Goal: Transaction & Acquisition: Purchase product/service

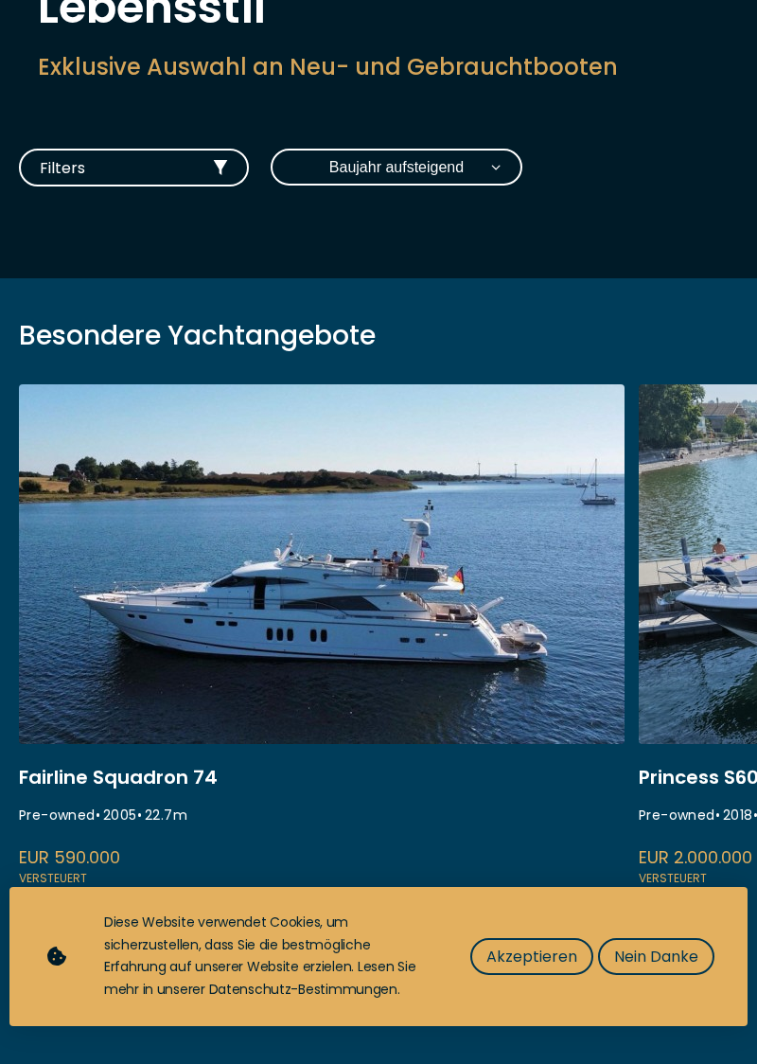
scroll to position [219, 0]
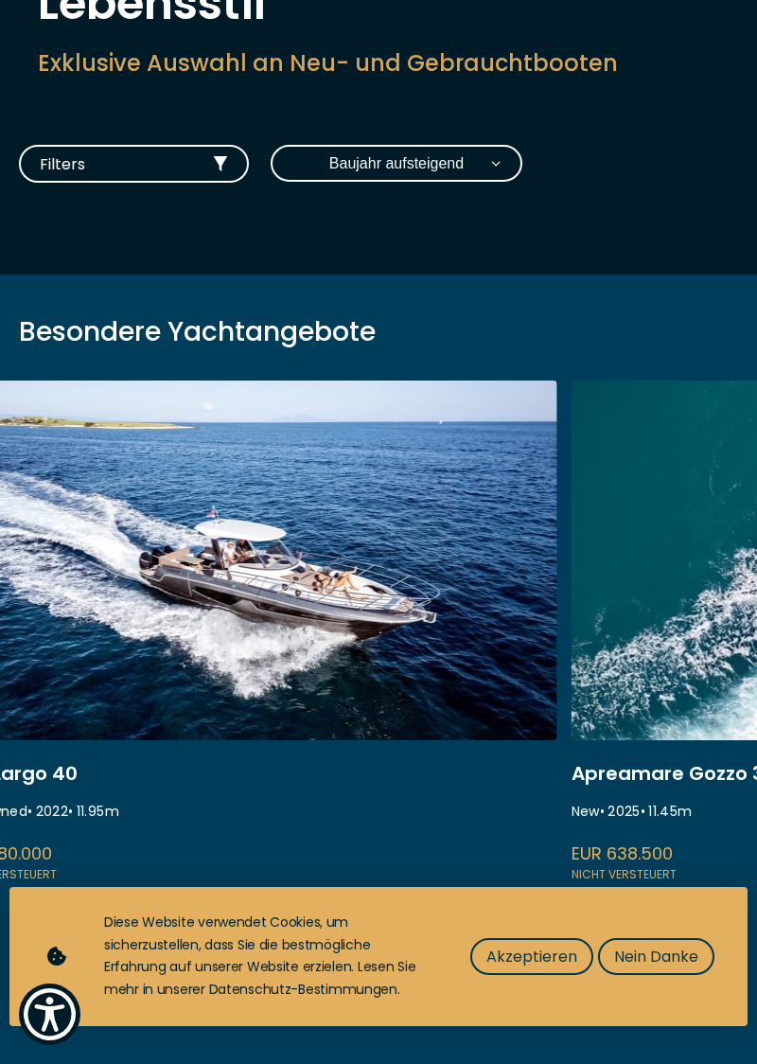
click at [227, 178] on button "Filters" at bounding box center [134, 164] width 230 height 38
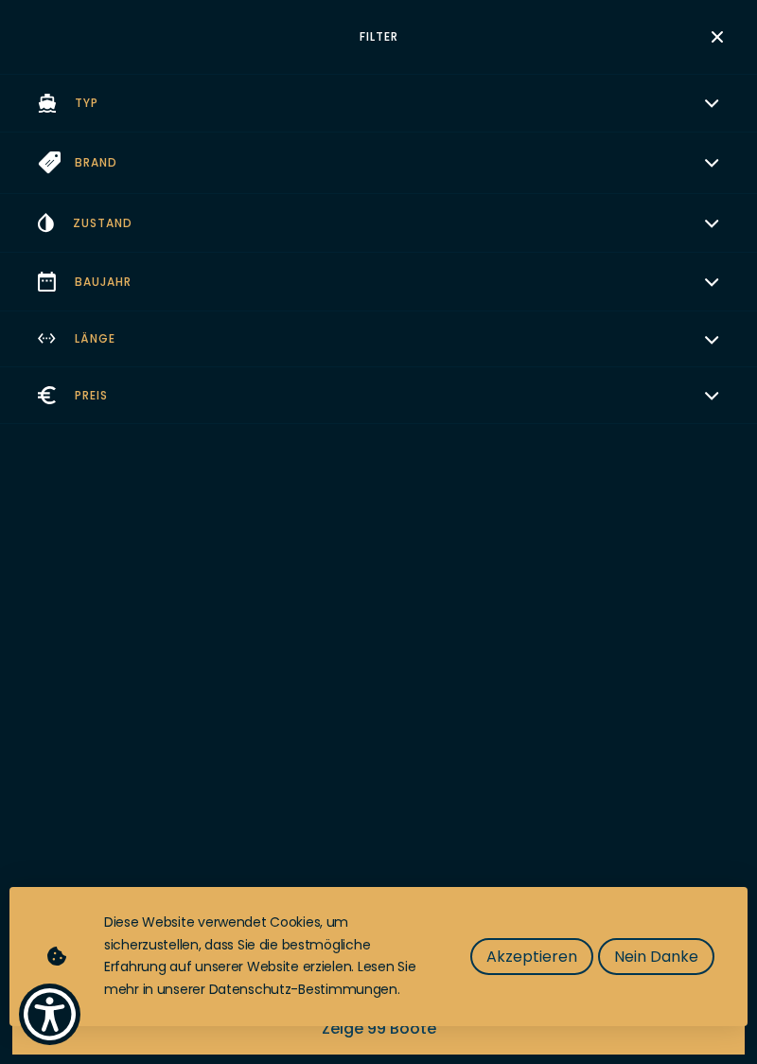
click at [715, 335] on icon "button" at bounding box center [711, 336] width 15 height 15
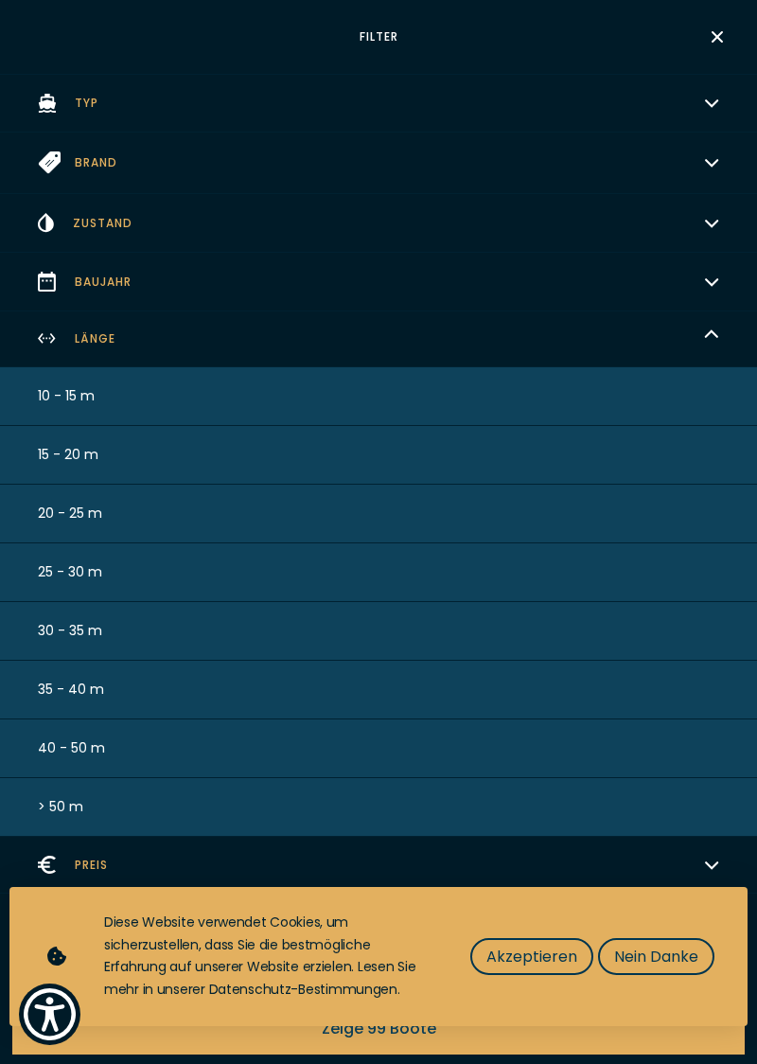
click at [74, 740] on span "40 - 50 m" at bounding box center [71, 748] width 67 height 20
click at [521, 969] on span "Akzeptieren" at bounding box center [532, 957] width 91 height 24
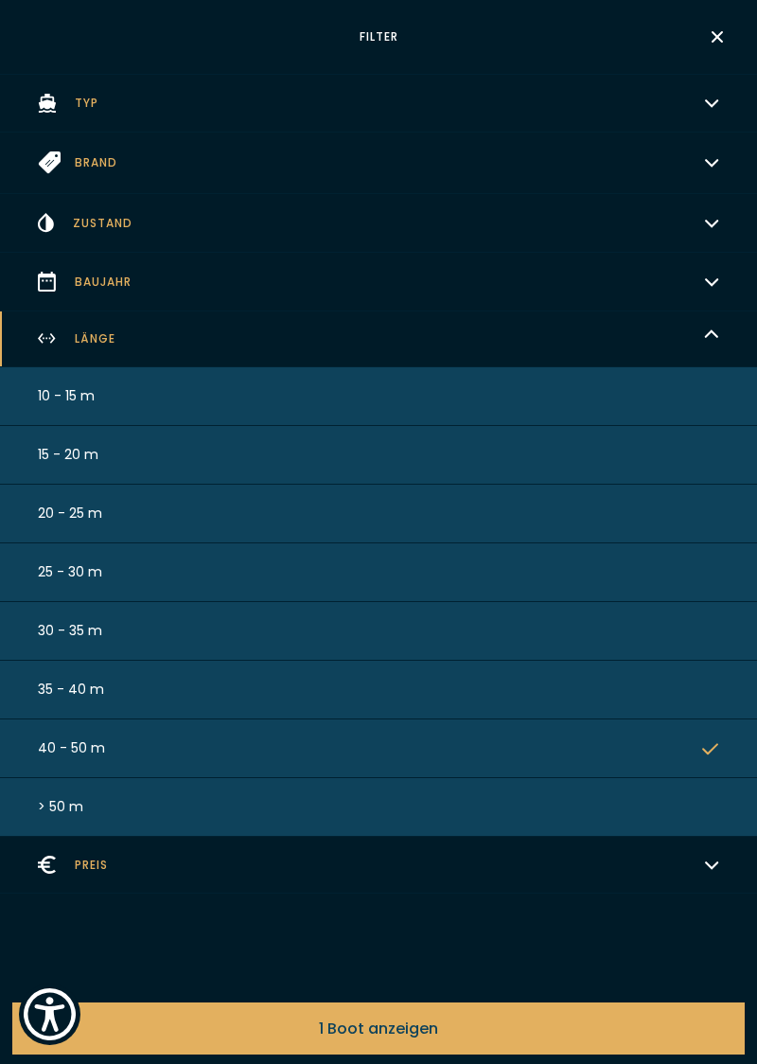
scroll to position [125, 0]
click at [424, 1040] on span "1 Boot anzeigen" at bounding box center [378, 1029] width 119 height 24
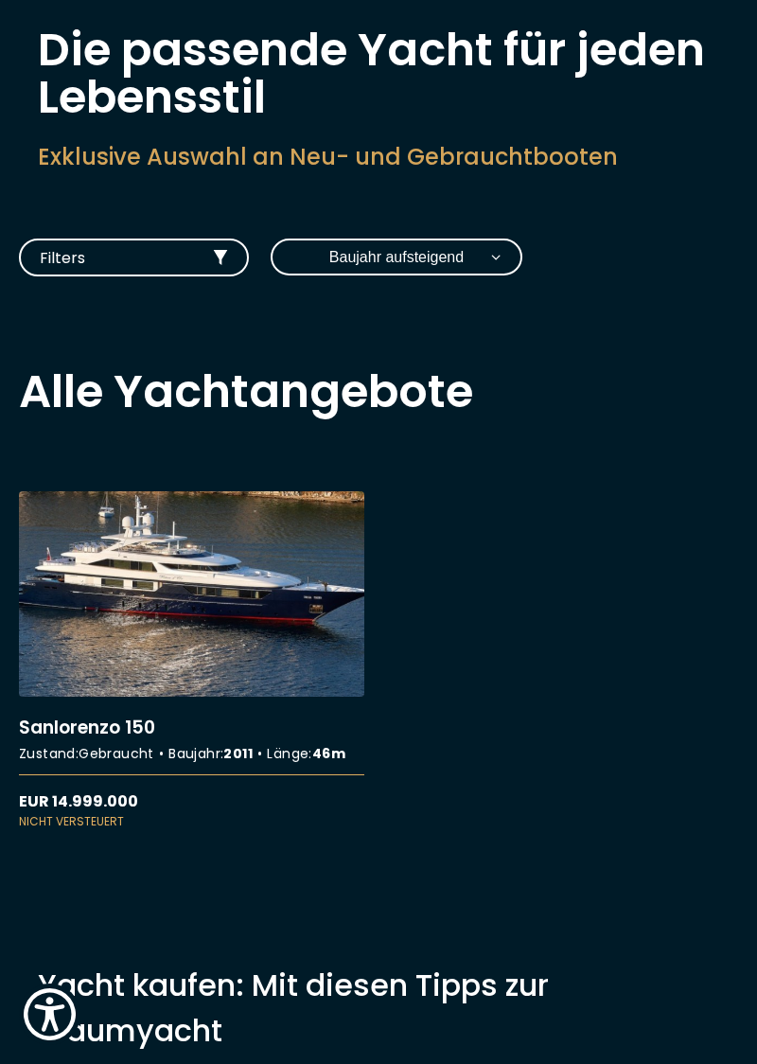
click at [231, 591] on link "More details about Sanlorenzo 150" at bounding box center [192, 660] width 346 height 339
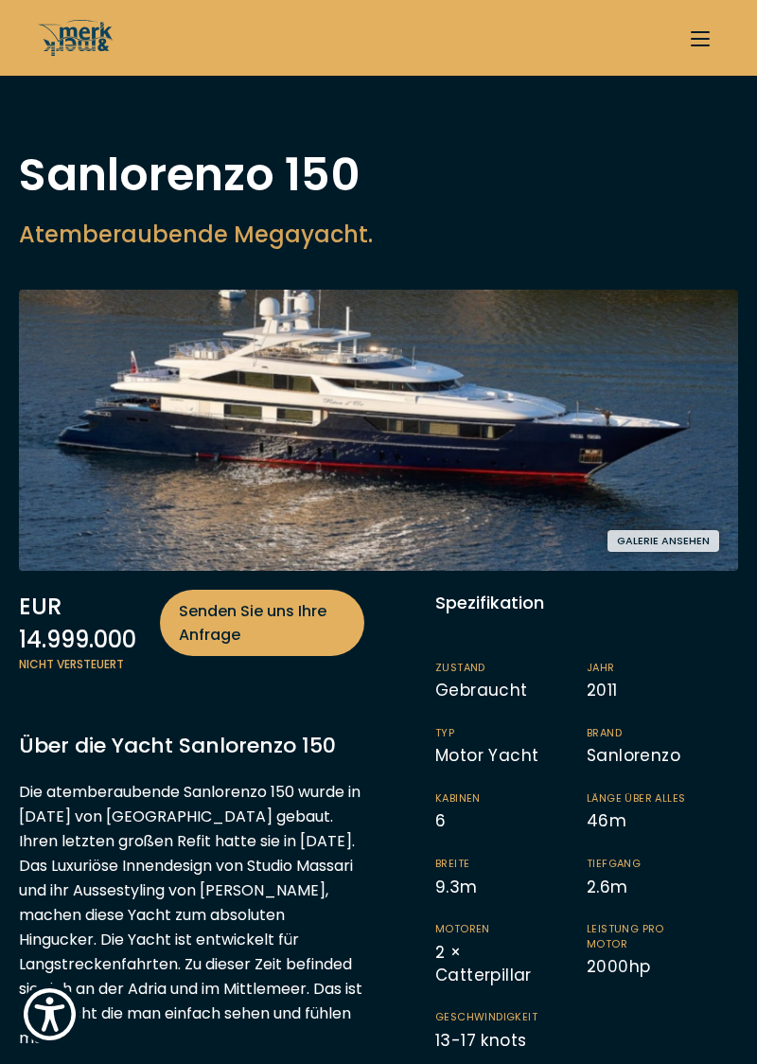
scroll to position [125, 0]
